Goal: Find specific page/section: Find specific page/section

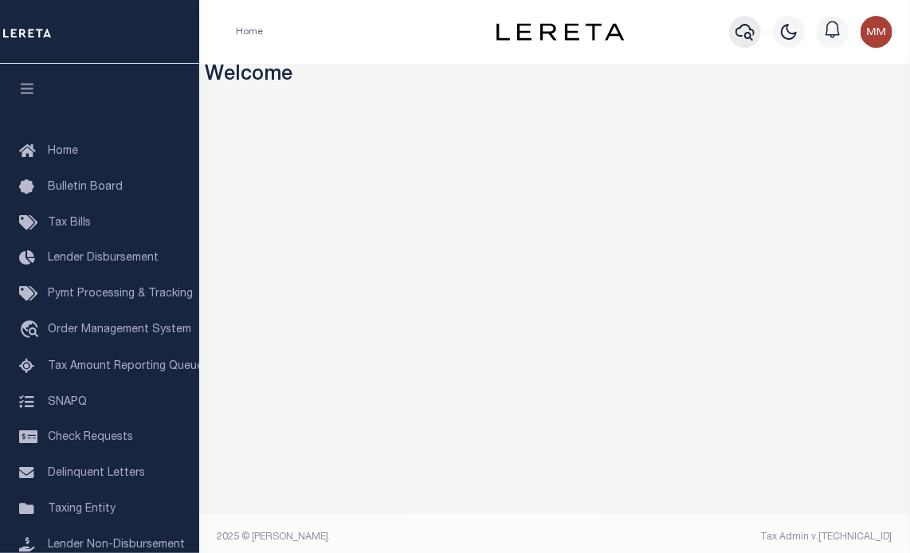
click at [753, 32] on icon "button" at bounding box center [744, 31] width 19 height 19
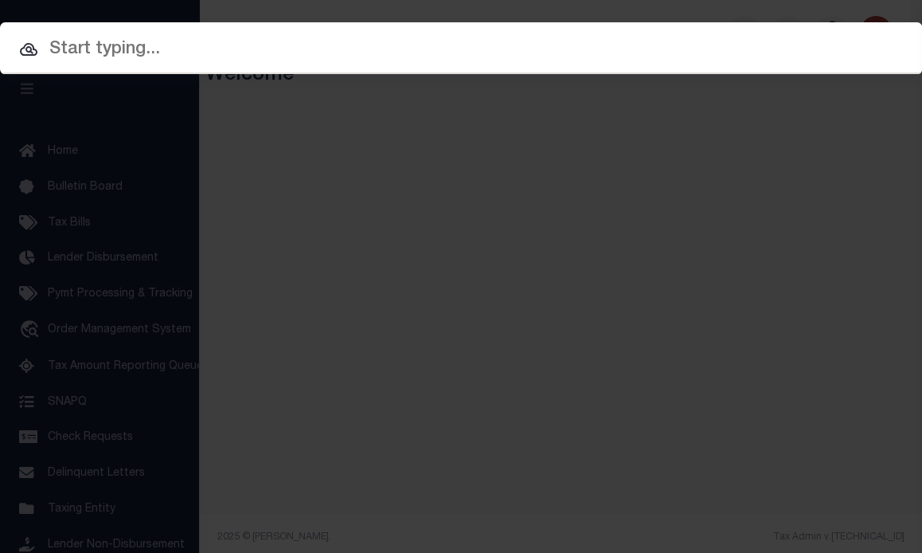
click at [483, 52] on input "text" at bounding box center [461, 50] width 922 height 28
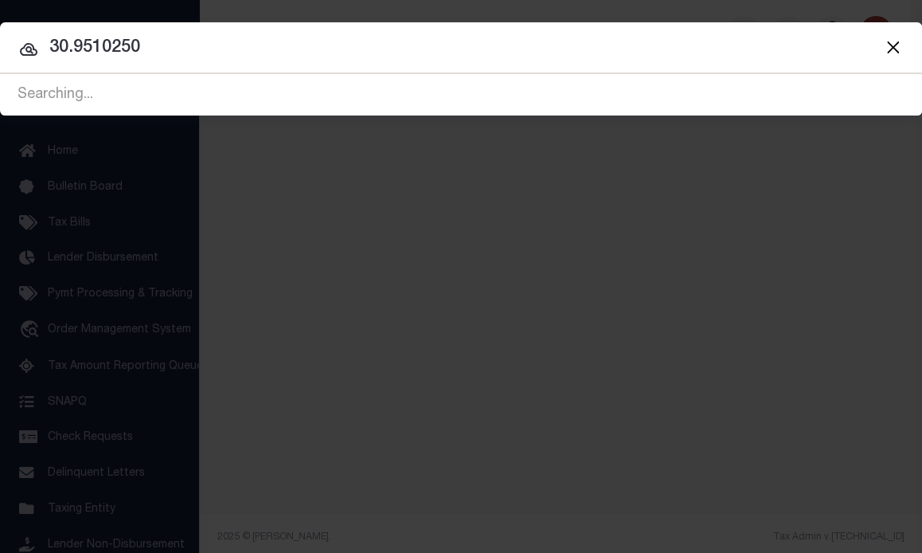
type input "30.9510250"
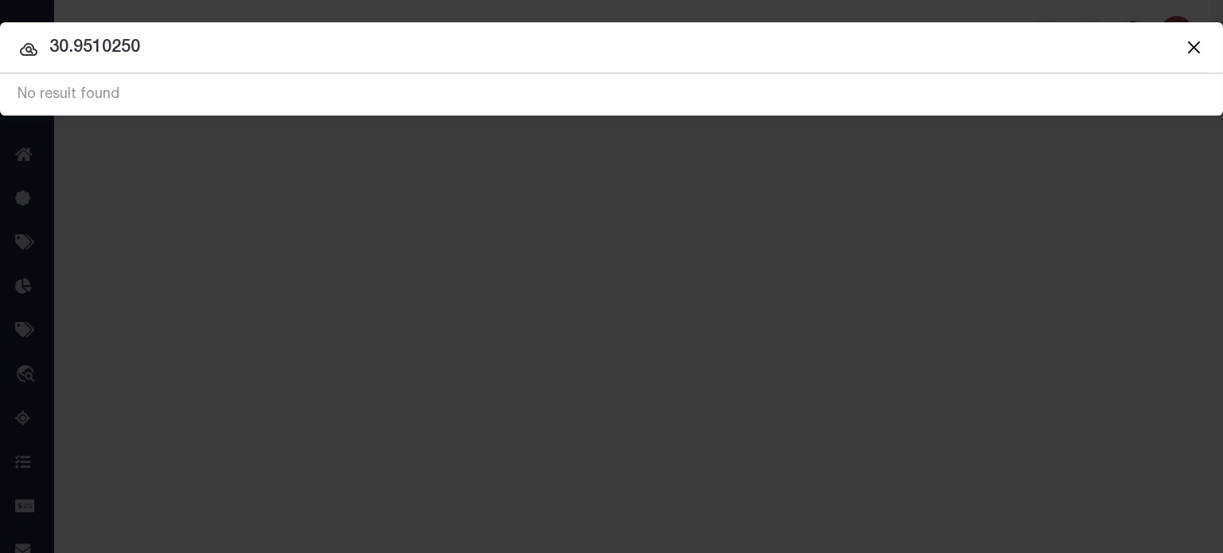
click at [909, 41] on button "Close" at bounding box center [1194, 47] width 21 height 21
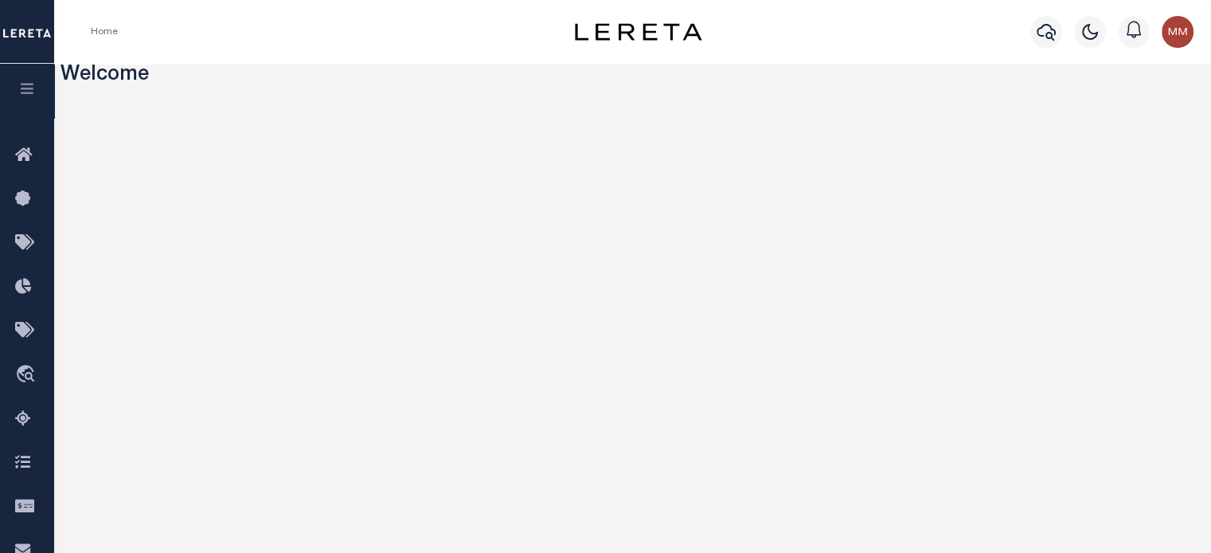
click at [25, 88] on icon "button" at bounding box center [27, 88] width 18 height 14
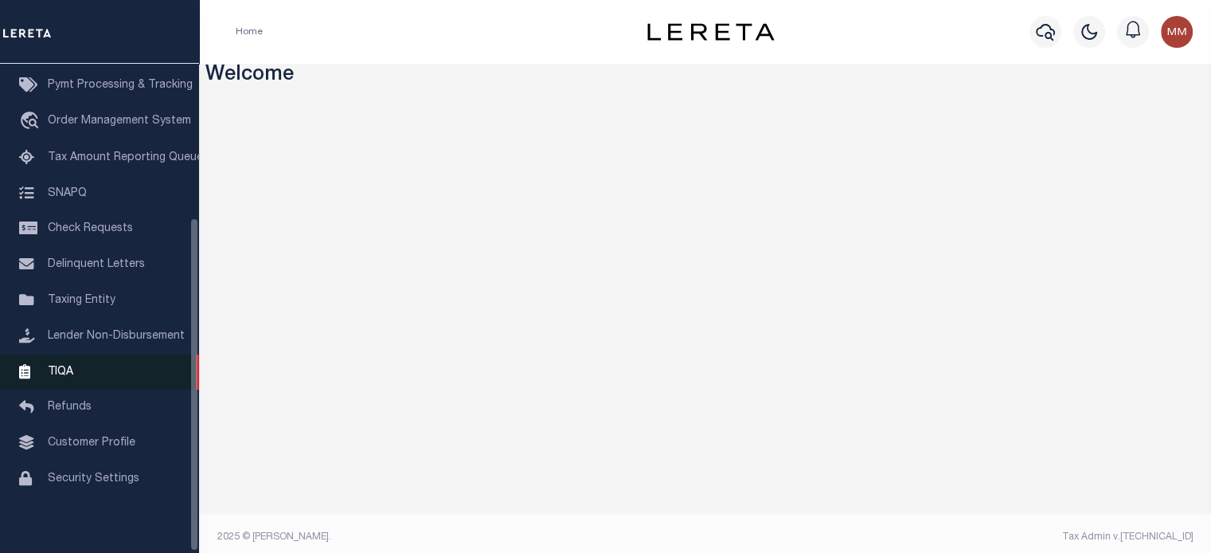
scroll to position [226, 0]
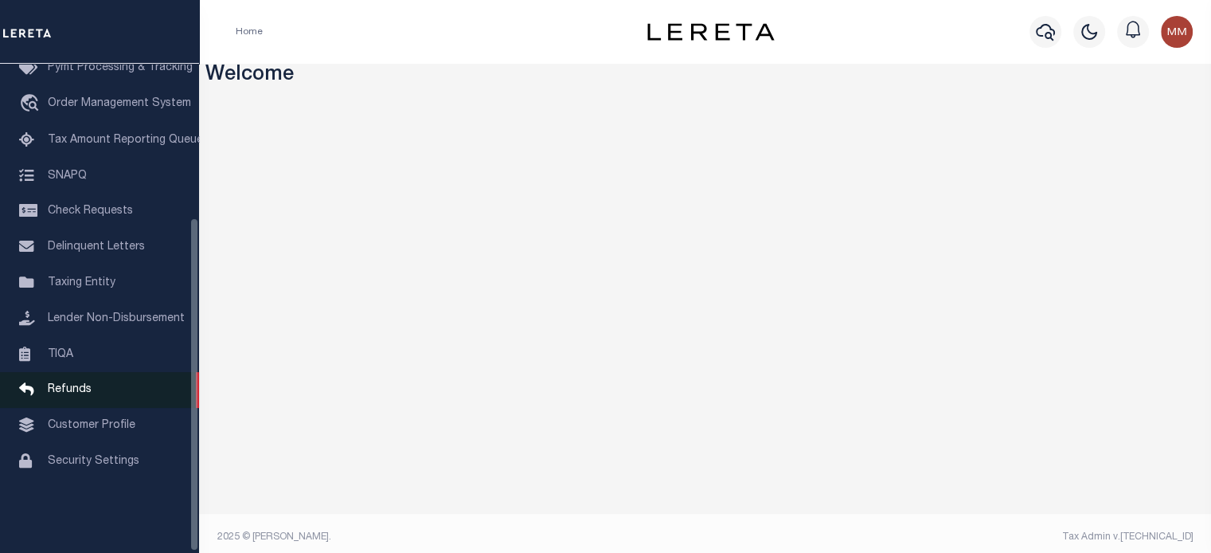
click at [73, 395] on span "Refunds" at bounding box center [70, 389] width 44 height 11
